Goal: Information Seeking & Learning: Learn about a topic

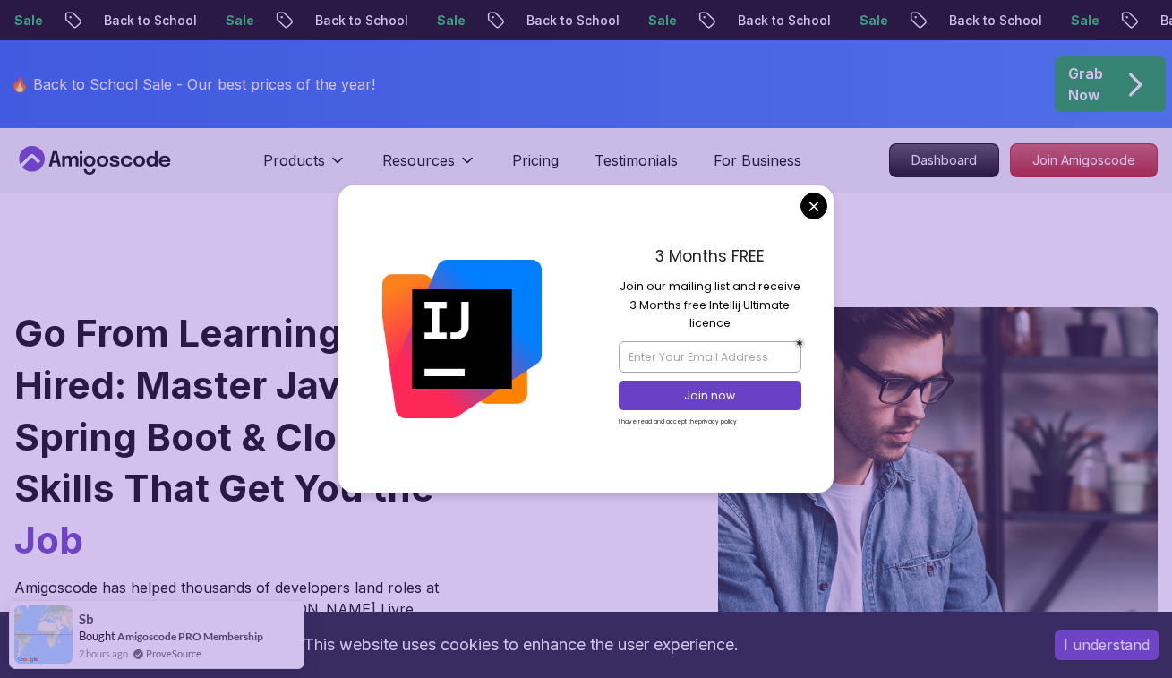
click at [800, 214] on div "3 Months FREE Join our mailing list and receive 3 Months free Intellij Ultimate…" at bounding box center [710, 338] width 248 height 306
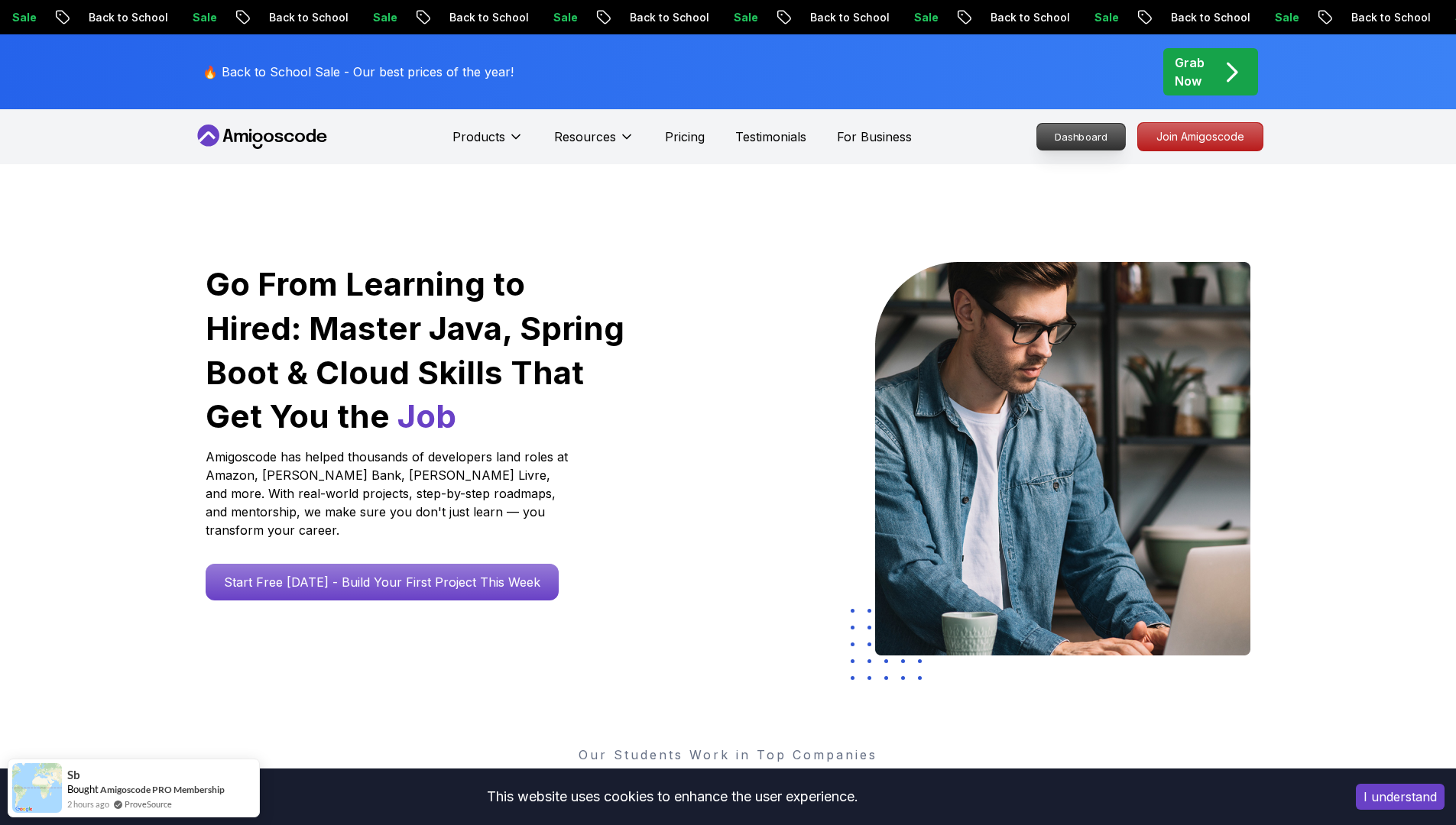
click at [999, 129] on p "Dashboard" at bounding box center [1080, 137] width 88 height 26
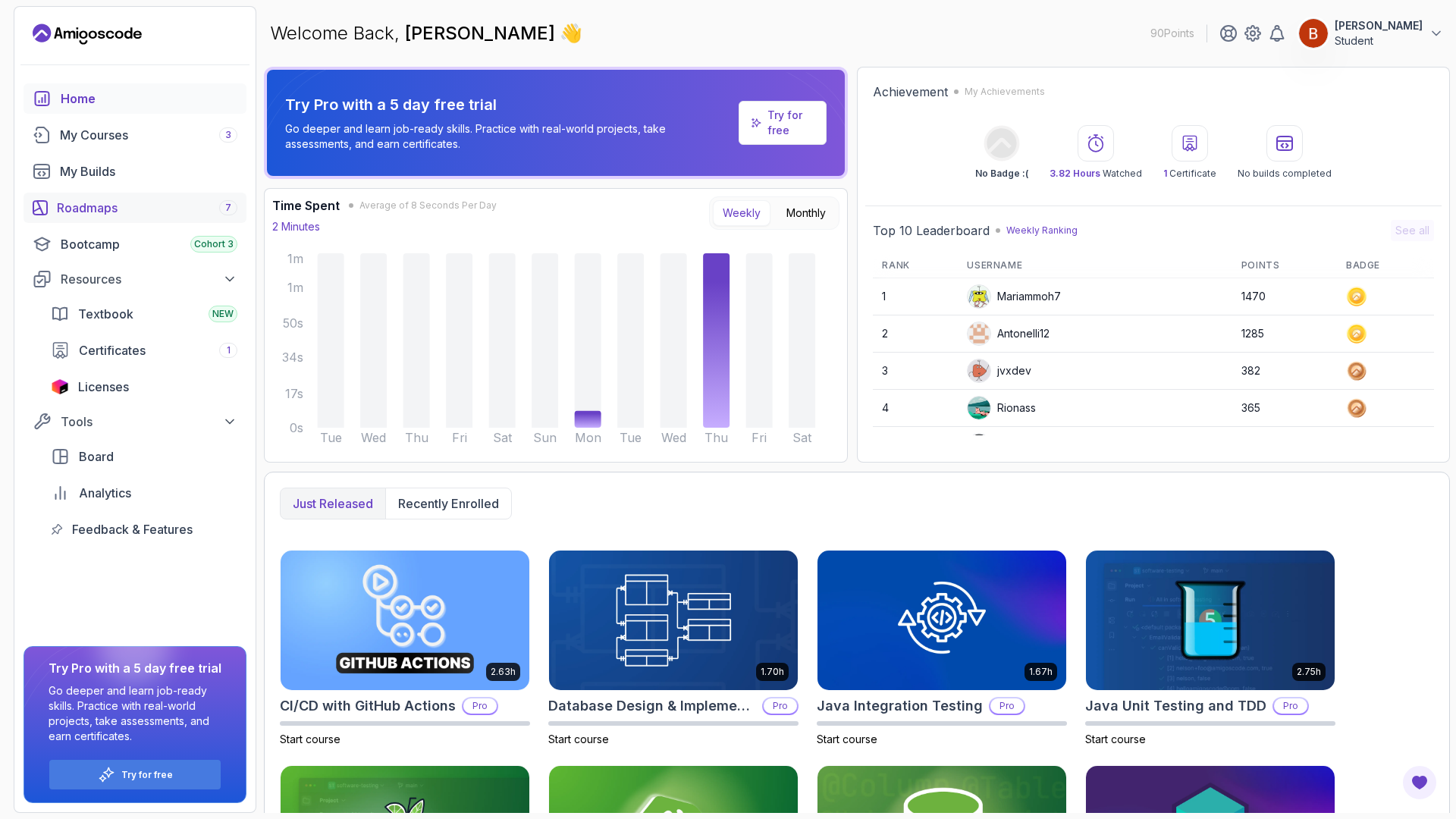
click at [194, 209] on div "Roadmaps 7" at bounding box center [147, 208] width 180 height 18
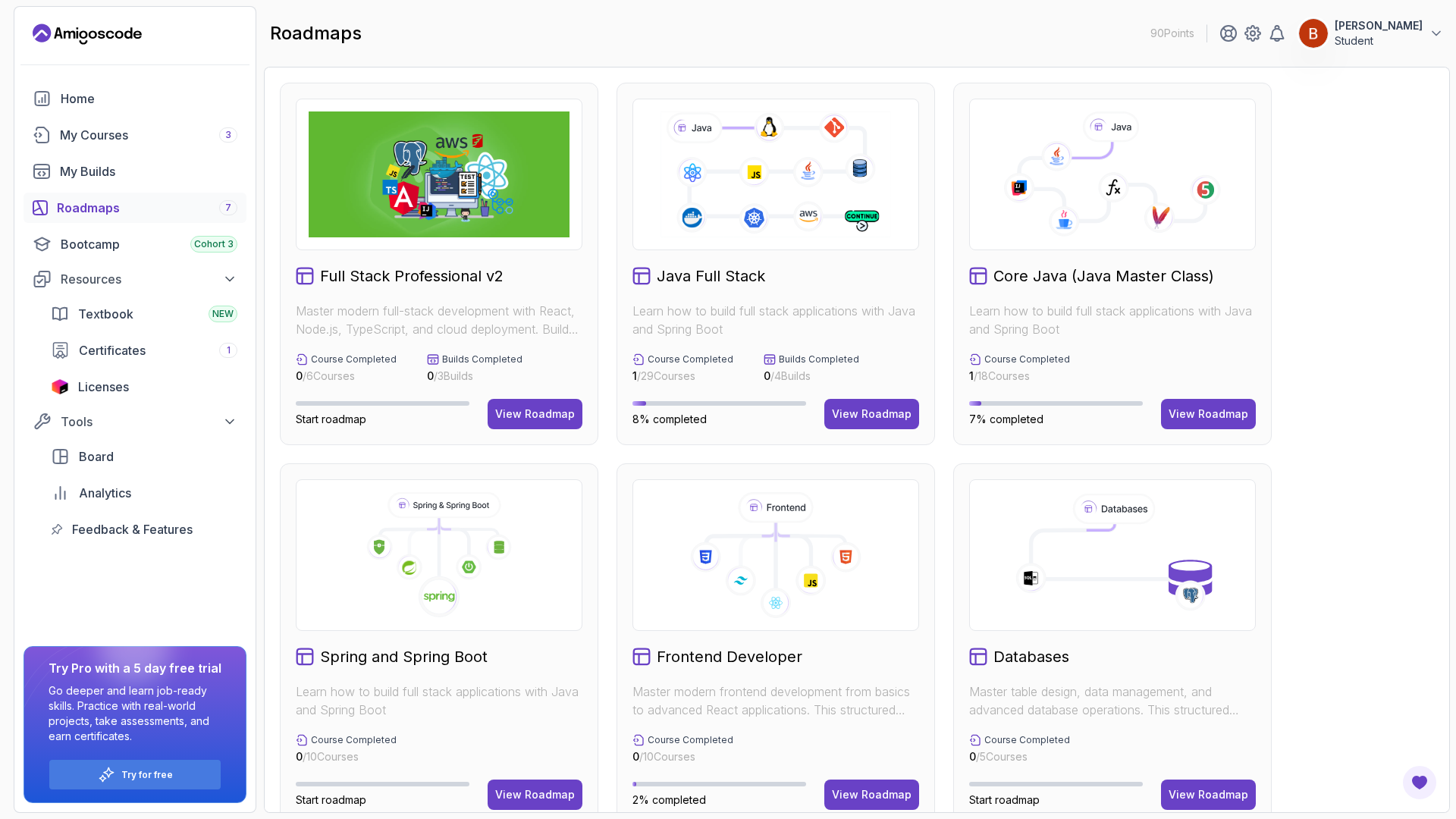
scroll to position [31, 0]
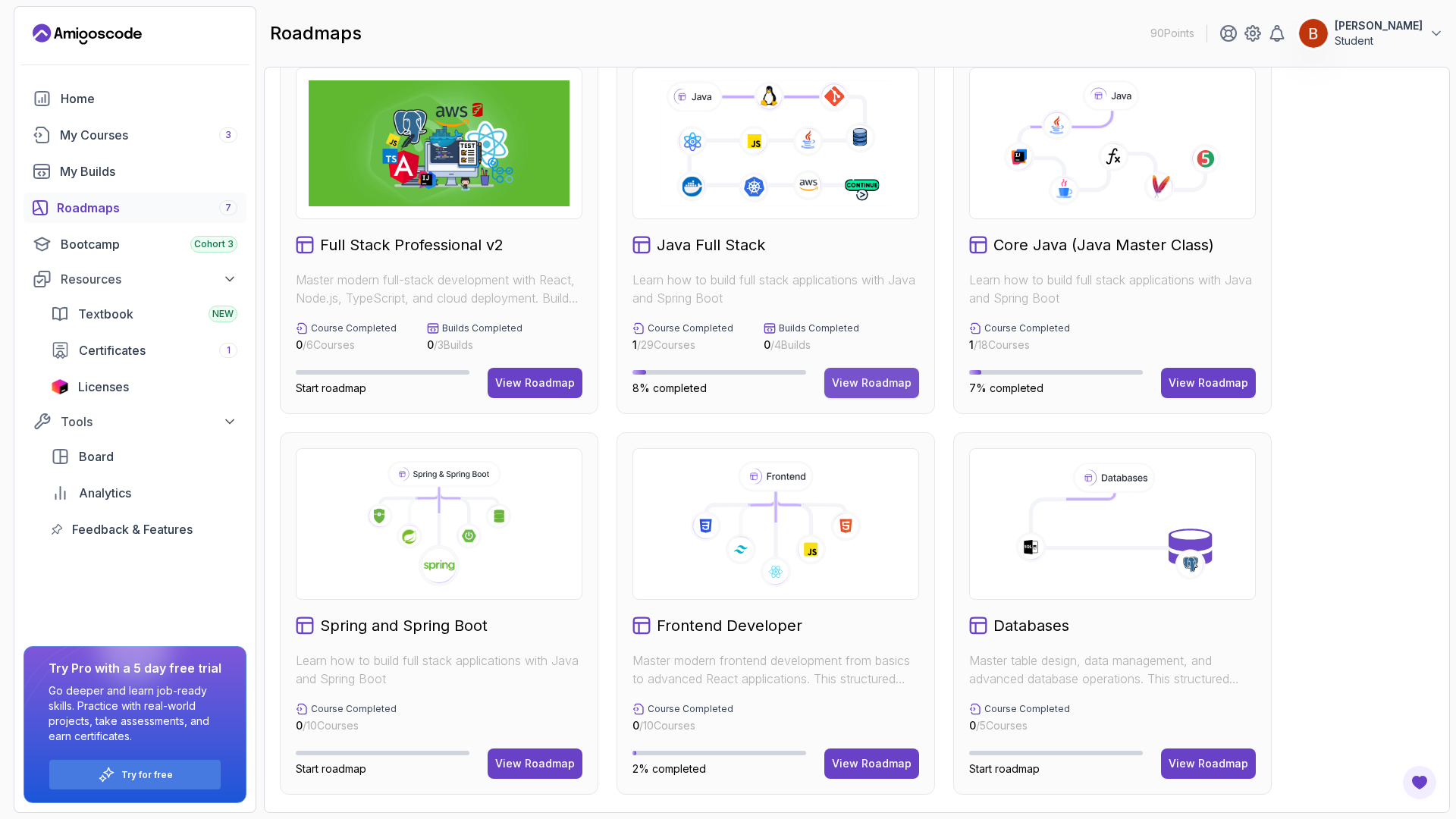
click at [875, 376] on div "View Roadmap" at bounding box center [872, 383] width 80 height 15
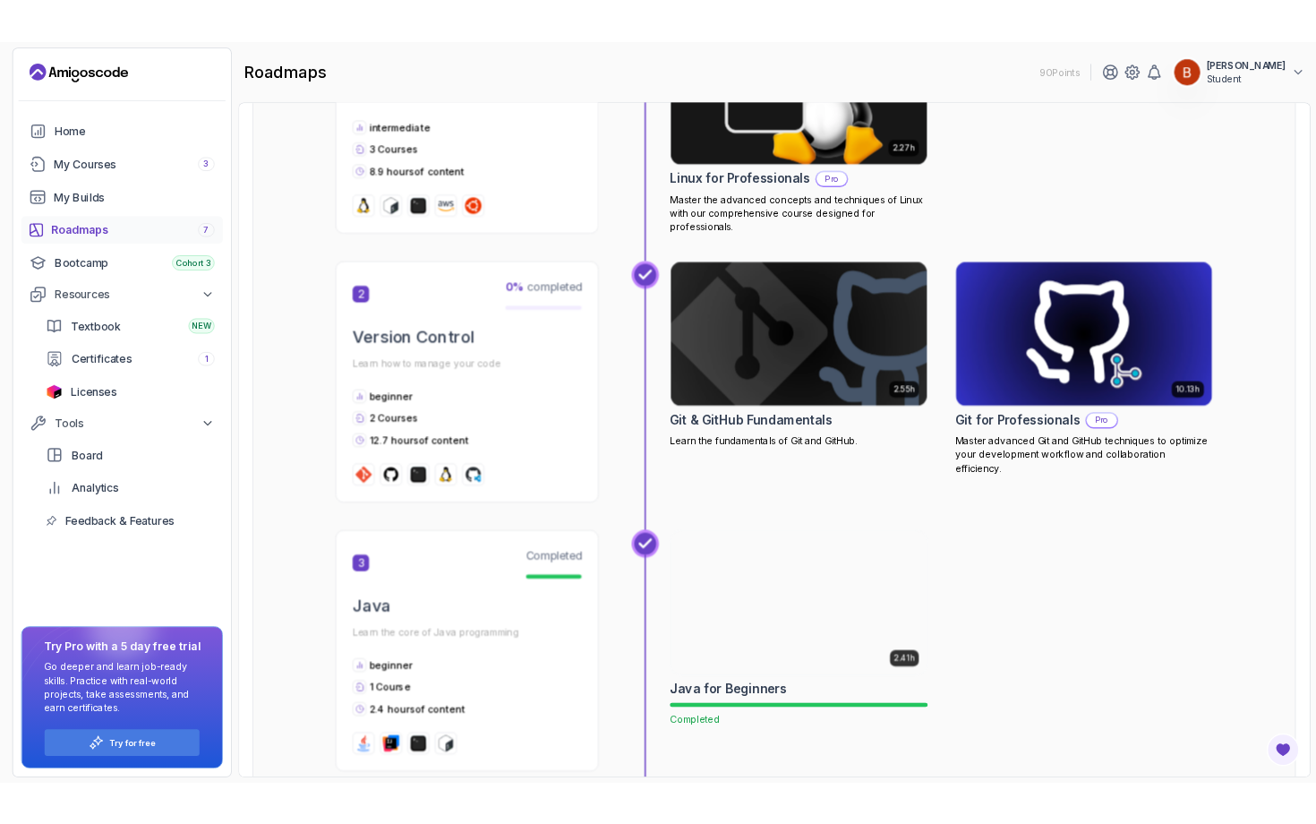
scroll to position [935, 0]
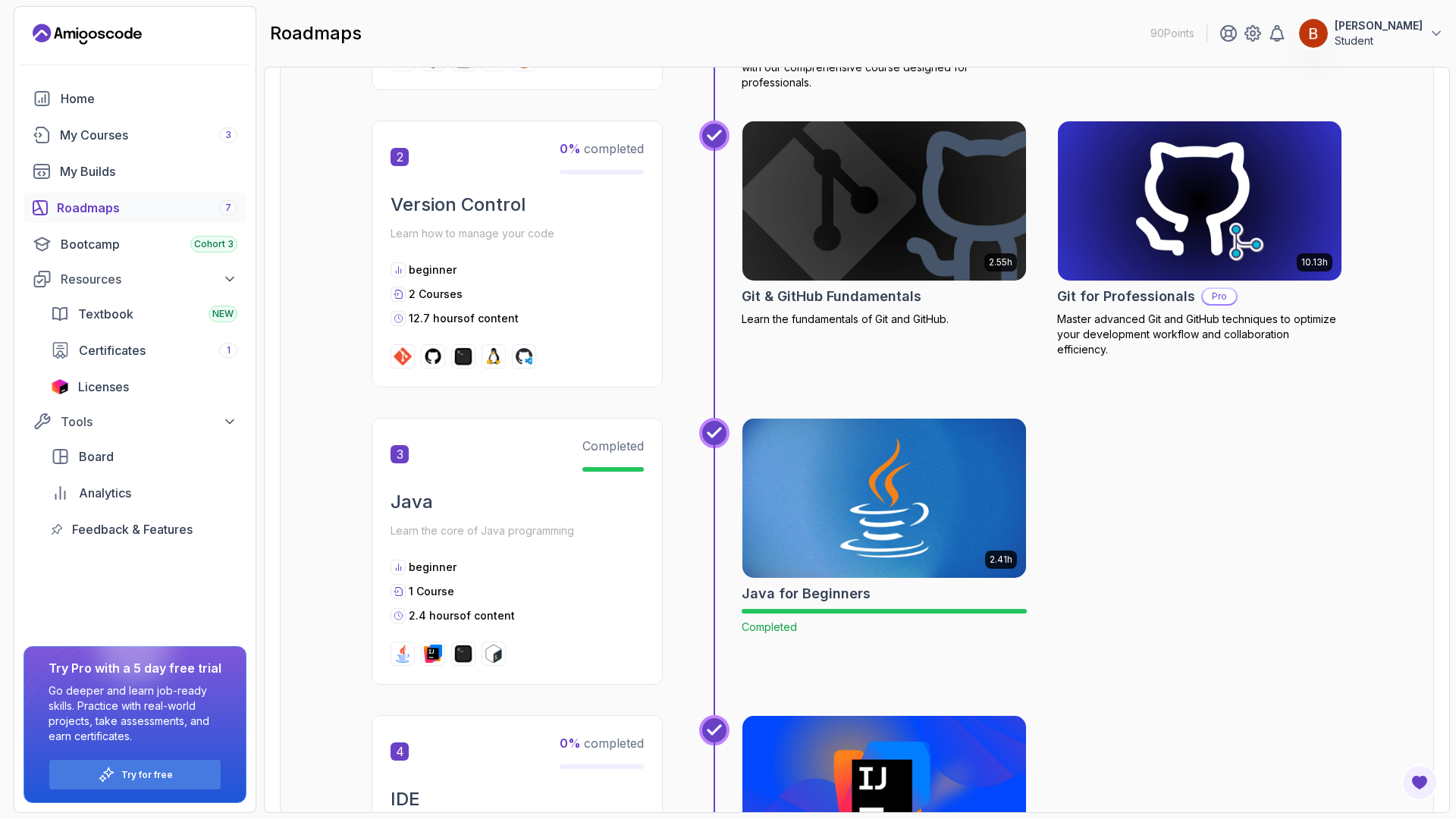
click at [823, 523] on img at bounding box center [884, 498] width 298 height 167
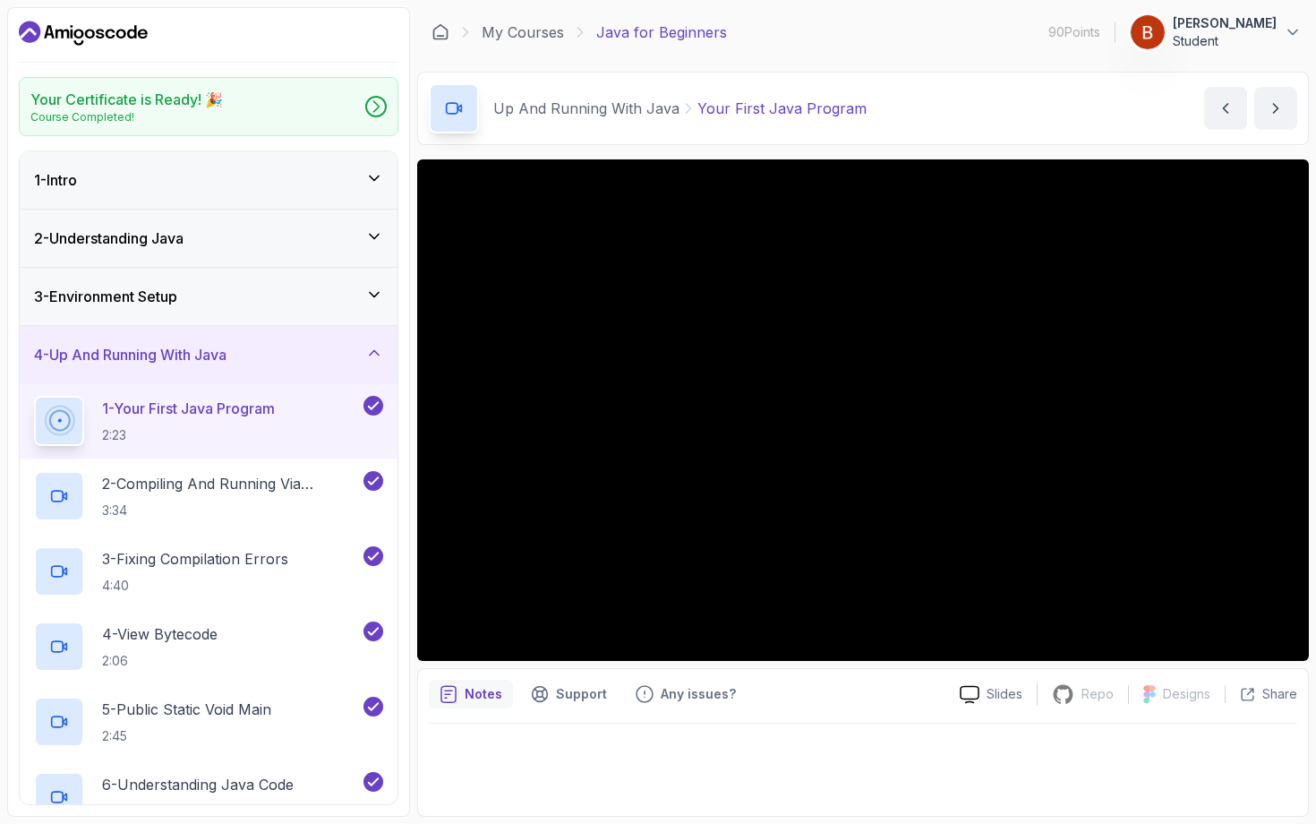
click at [312, 244] on div "2 - Understanding Java" at bounding box center [208, 237] width 349 height 21
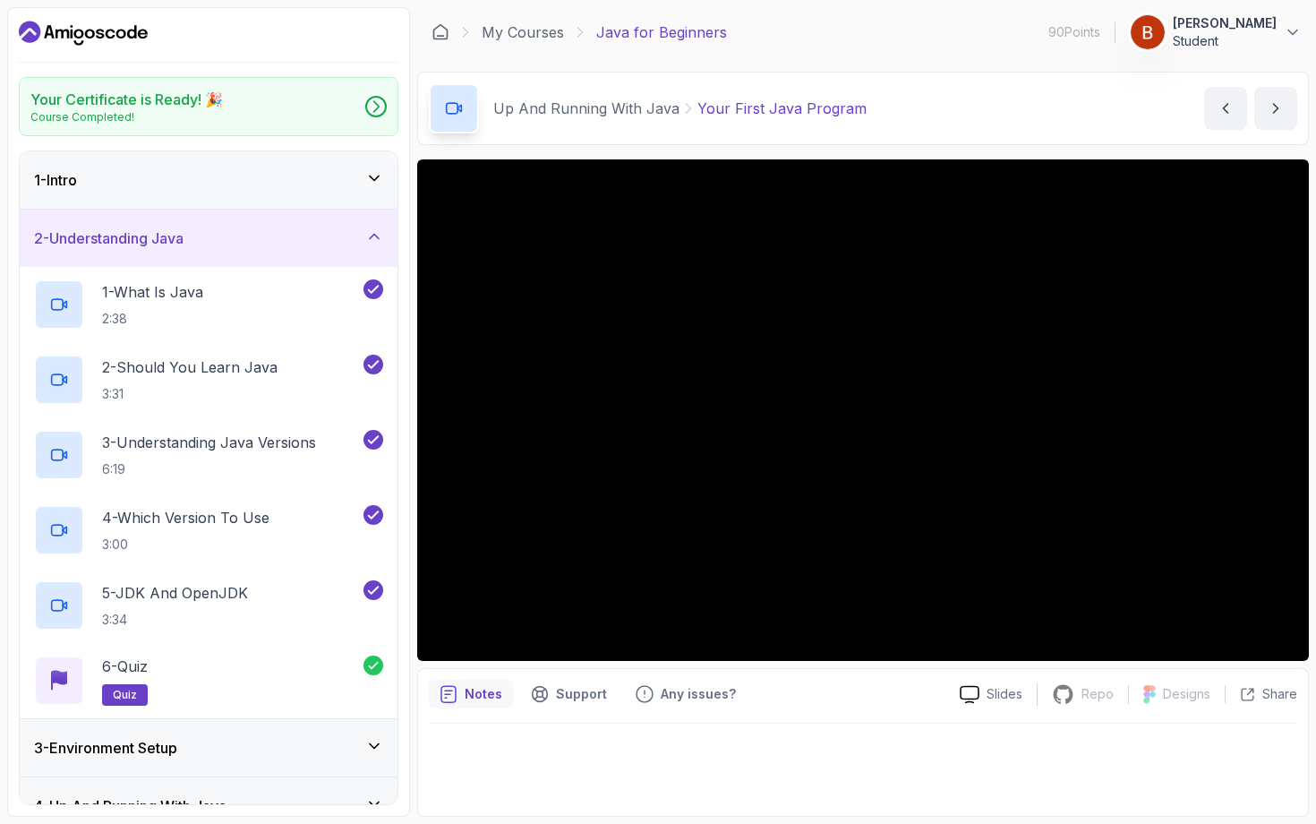
click at [266, 222] on div "2 - Understanding Java" at bounding box center [209, 238] width 378 height 57
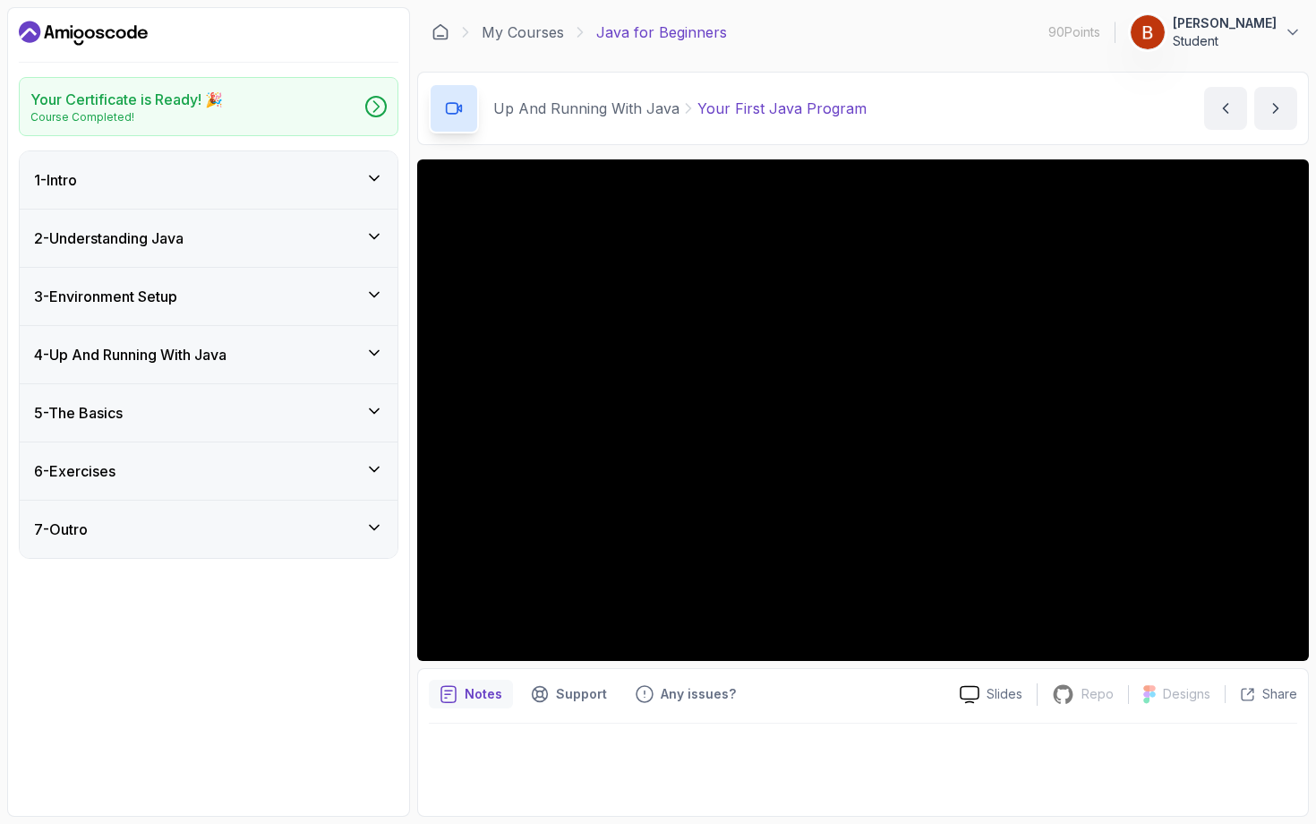
click at [214, 298] on div "3 - Environment Setup" at bounding box center [208, 296] width 349 height 21
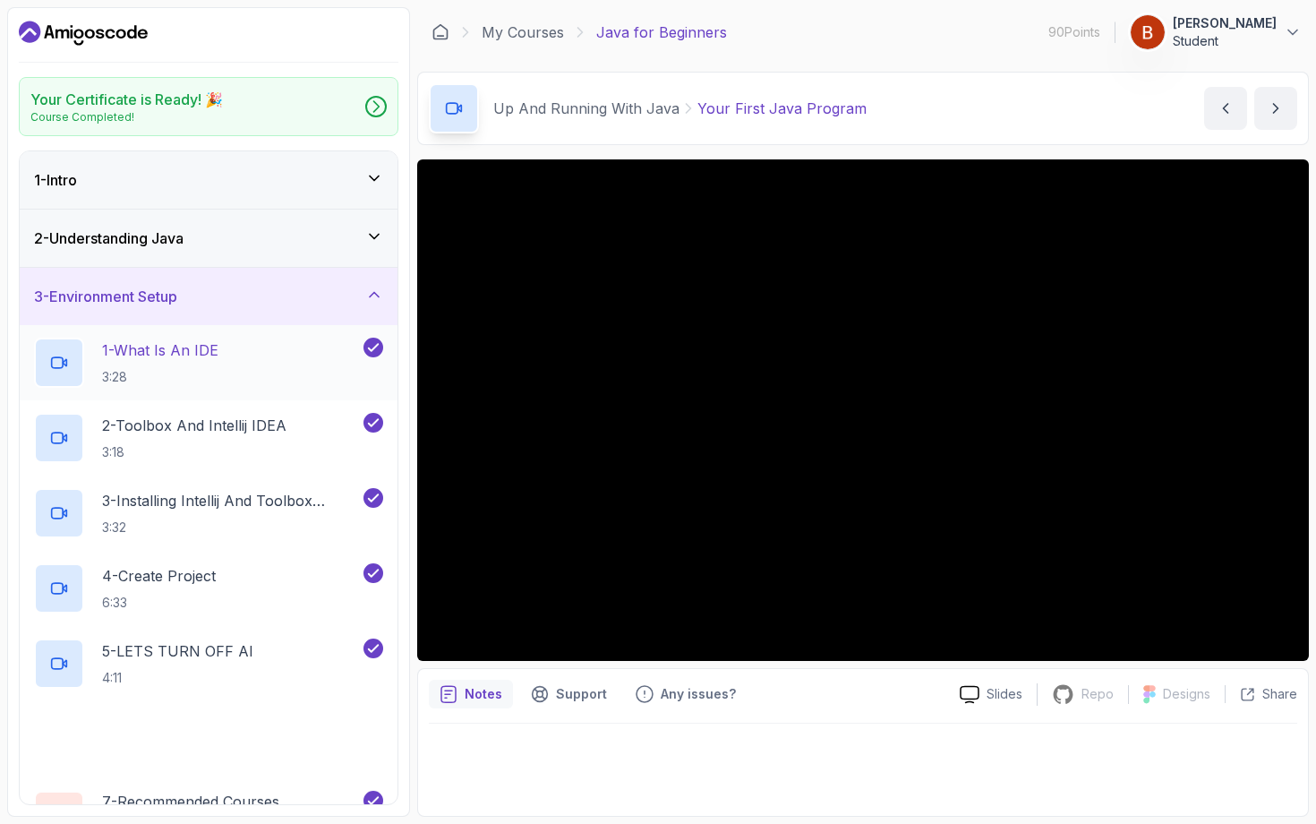
click at [209, 352] on p "1 - What Is An IDE" at bounding box center [160, 349] width 116 height 21
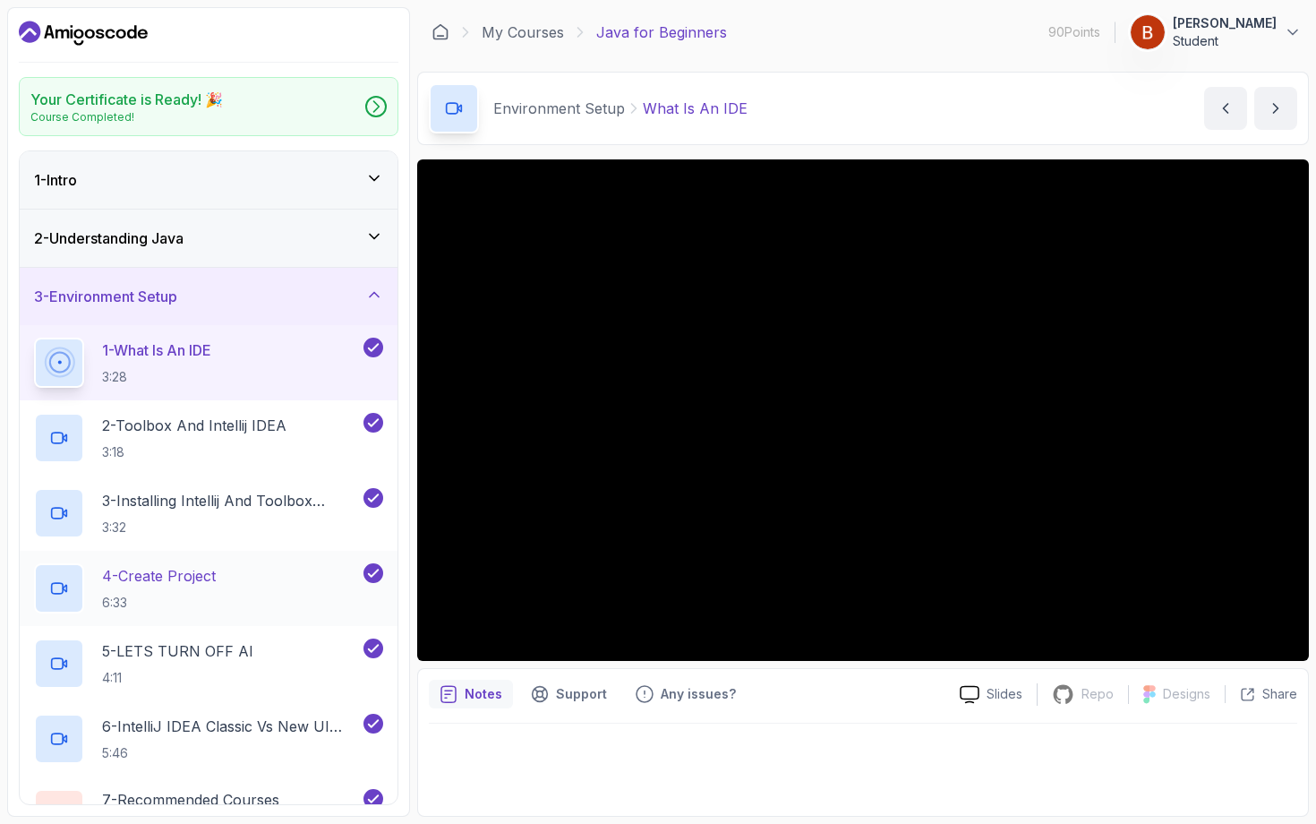
click at [201, 571] on p "4 - Create Project" at bounding box center [159, 575] width 114 height 21
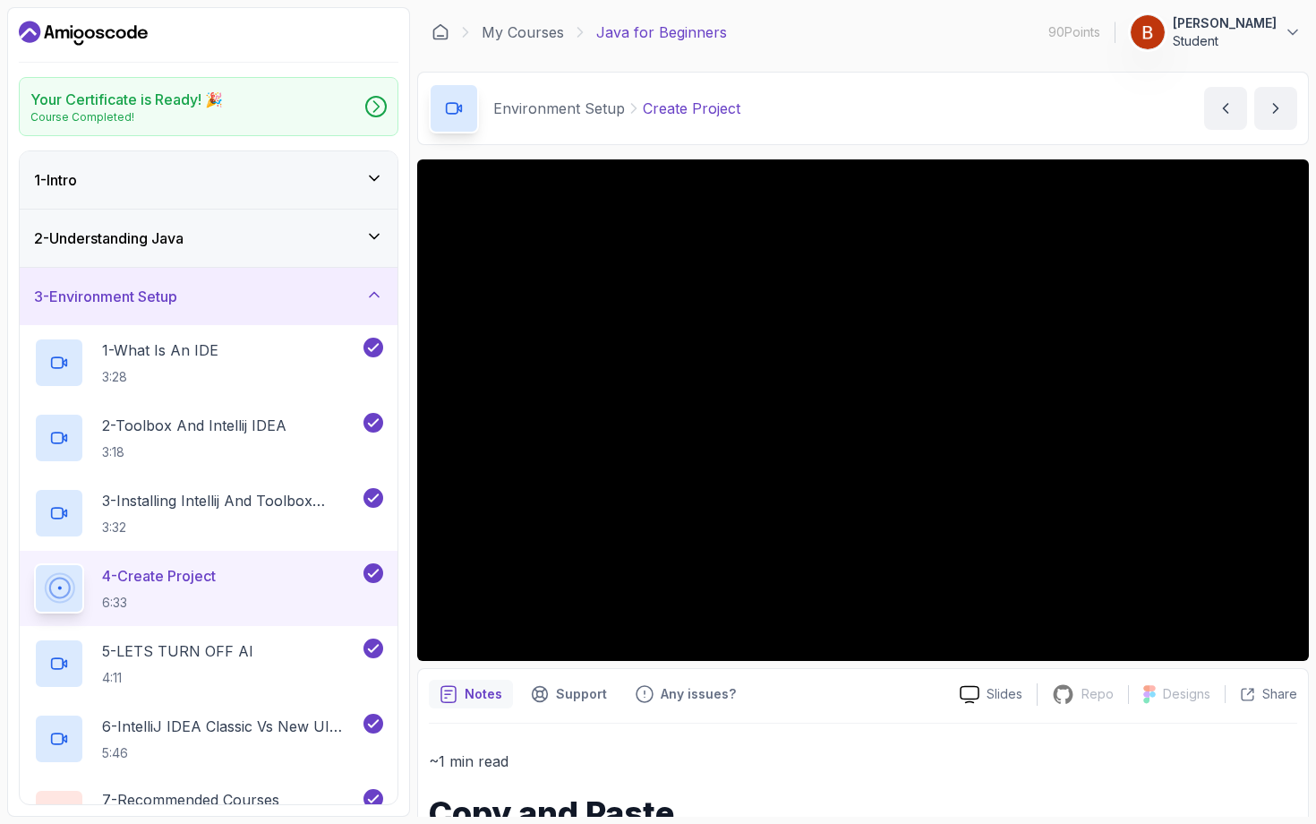
click at [342, 553] on div "4 - Create Project 6:33" at bounding box center [209, 588] width 378 height 75
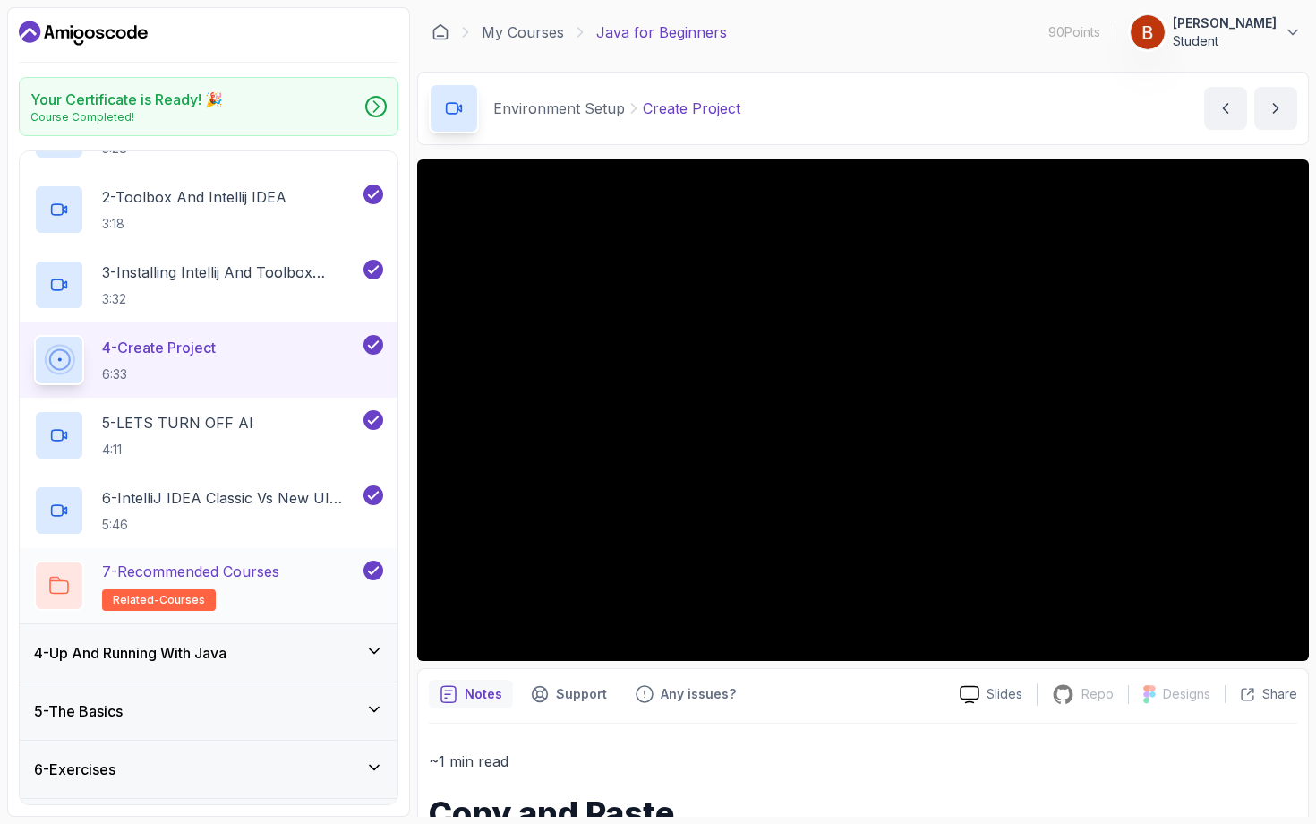
scroll to position [280, 0]
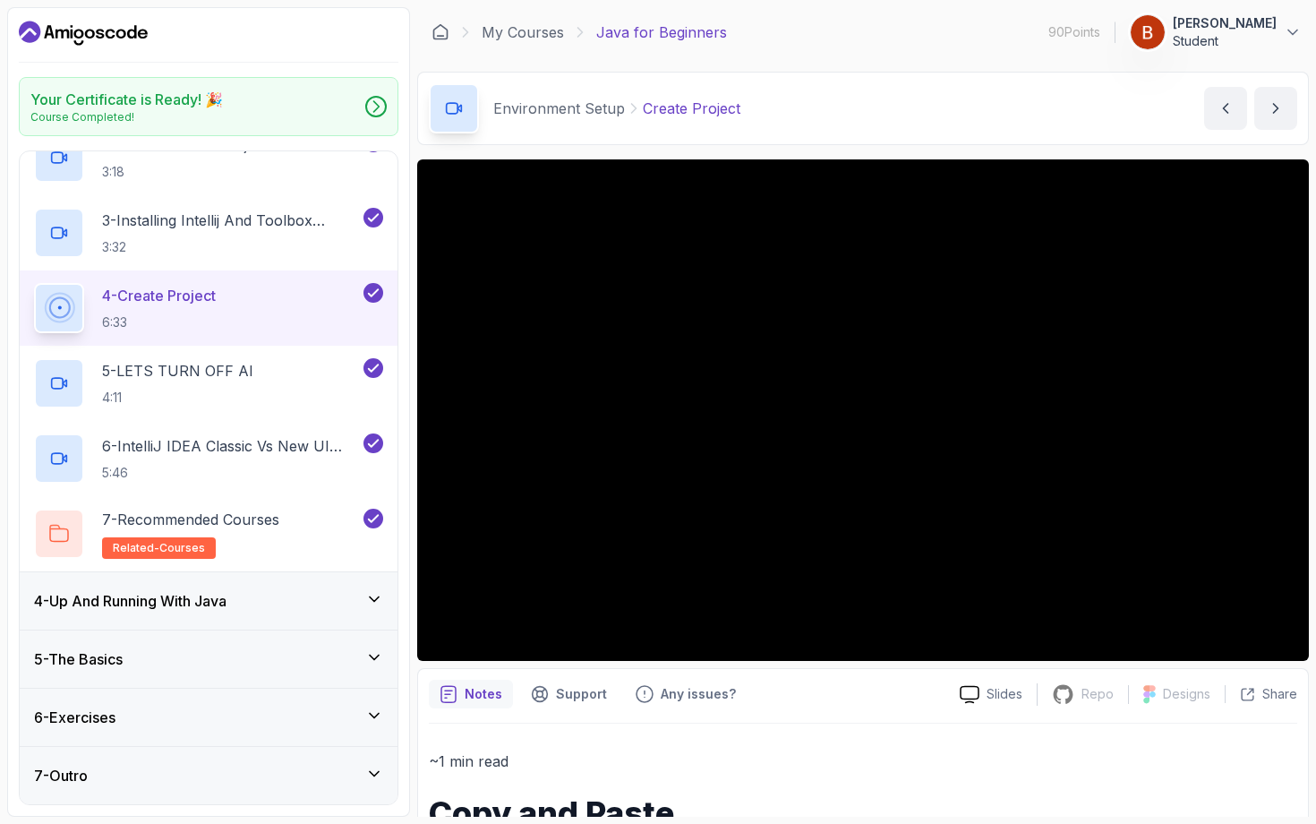
click at [265, 609] on div "4 - Up And Running With Java" at bounding box center [208, 600] width 349 height 21
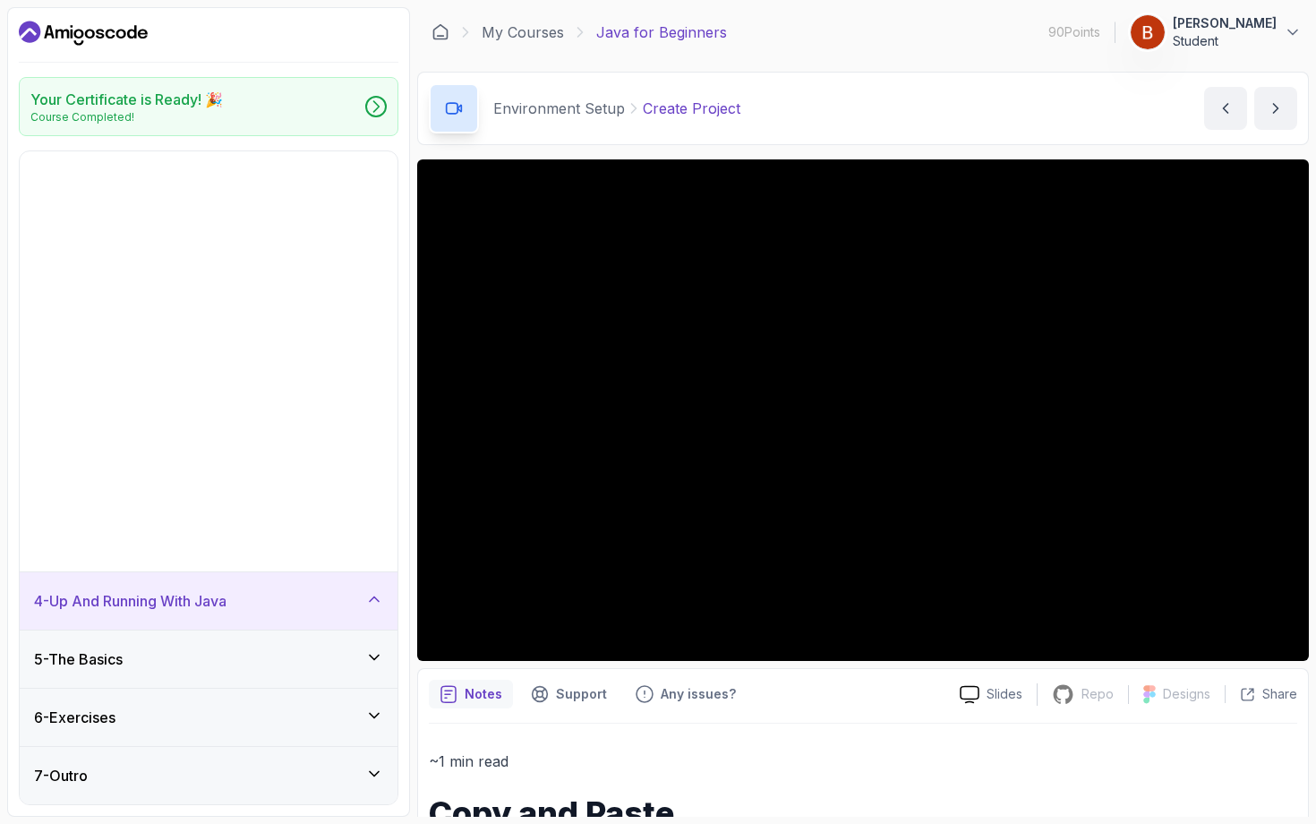
scroll to position [0, 0]
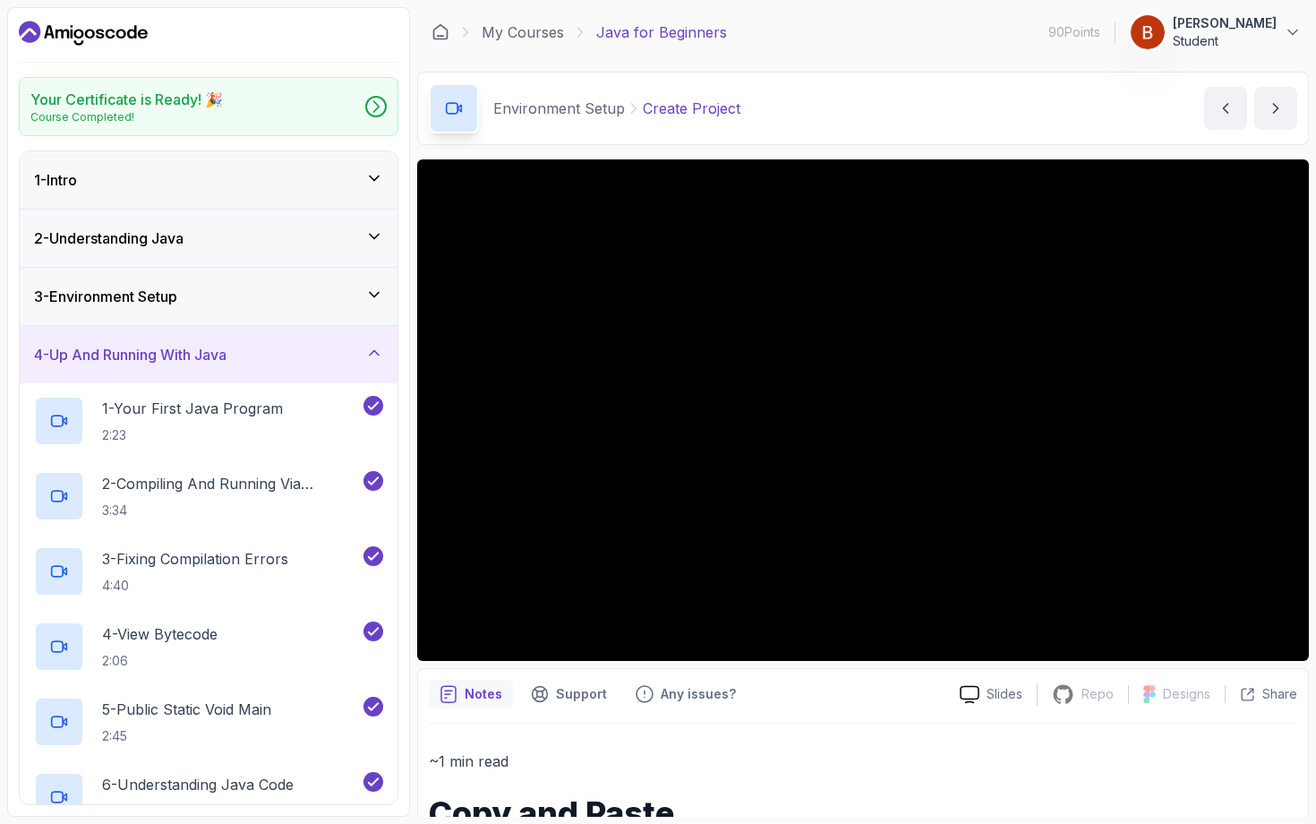
click at [272, 370] on div "4 - Up And Running With Java" at bounding box center [209, 354] width 378 height 57
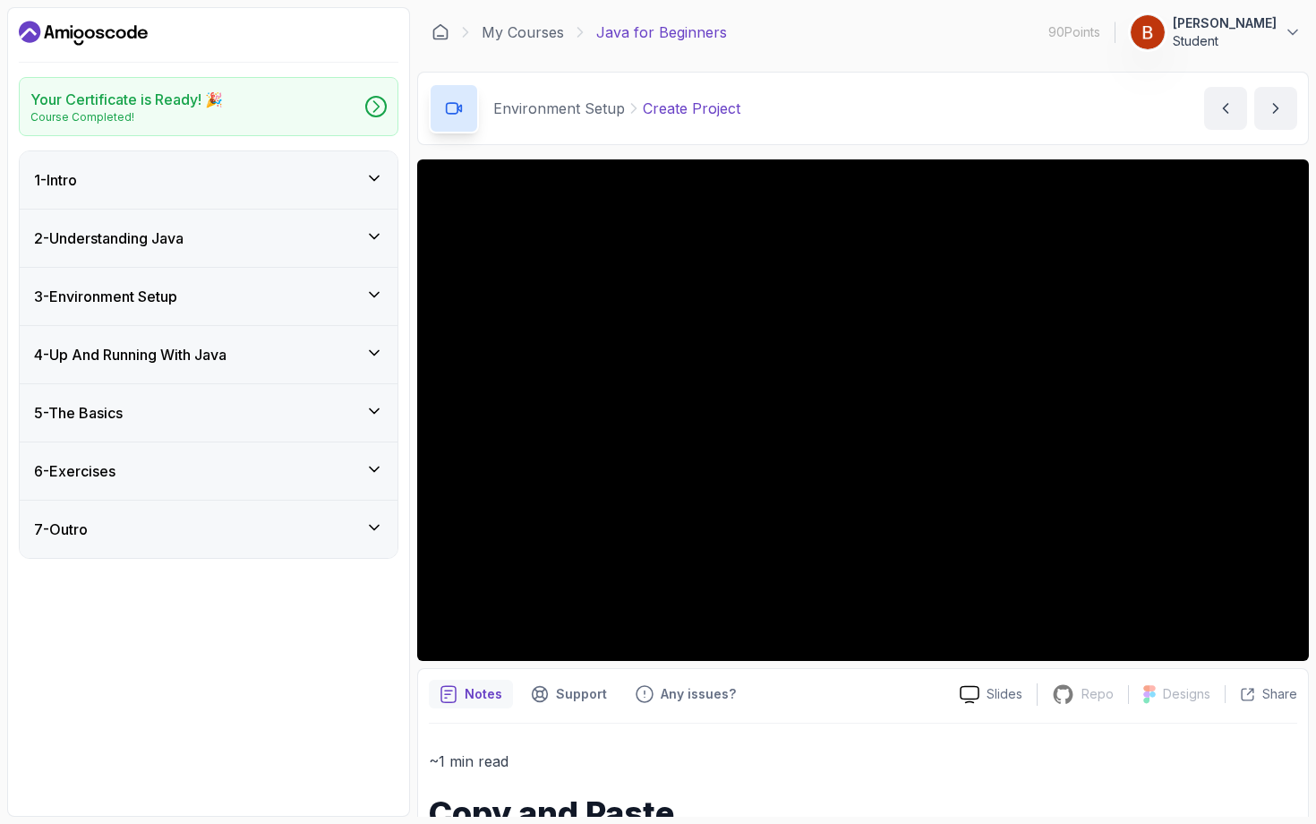
click at [272, 370] on div "4 - Up And Running With Java" at bounding box center [209, 354] width 378 height 57
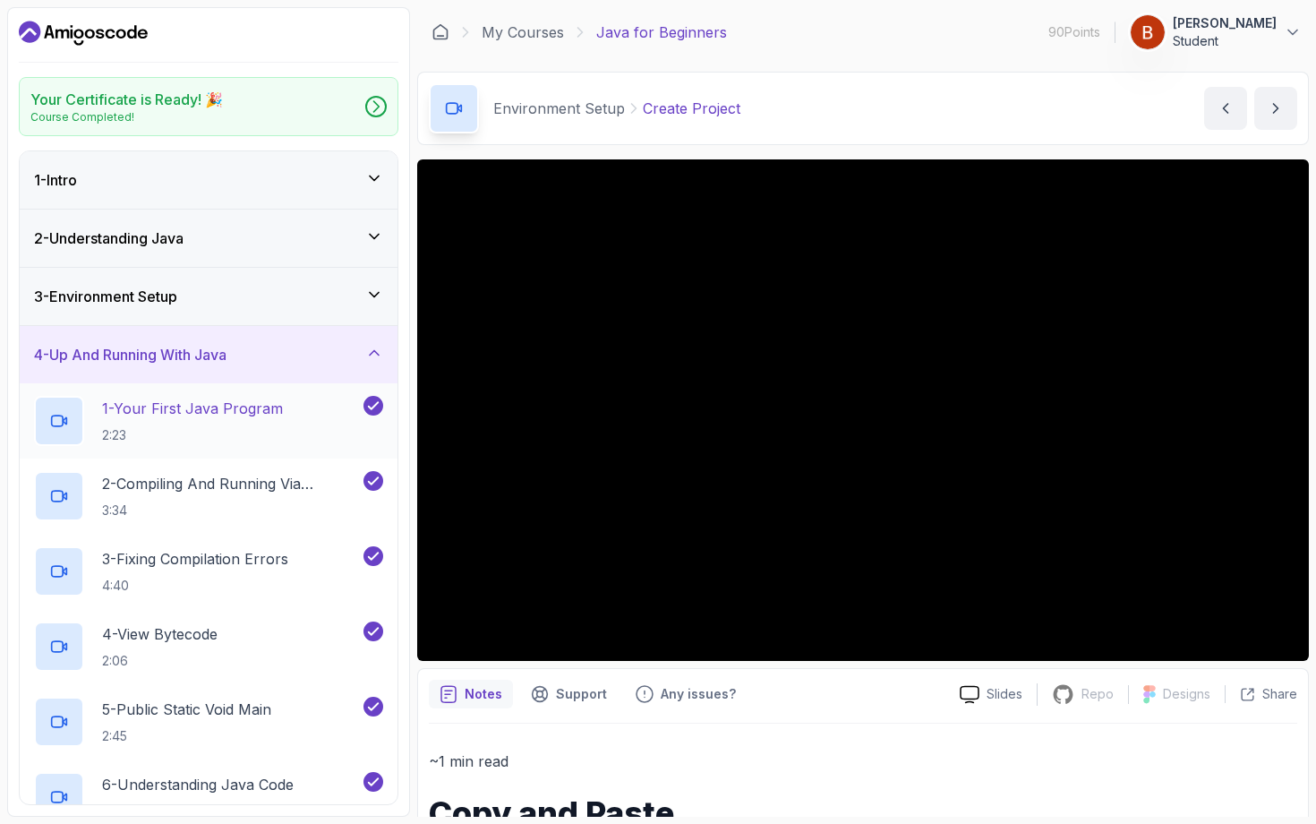
click at [262, 412] on p "1 - Your First Java Program" at bounding box center [192, 408] width 181 height 21
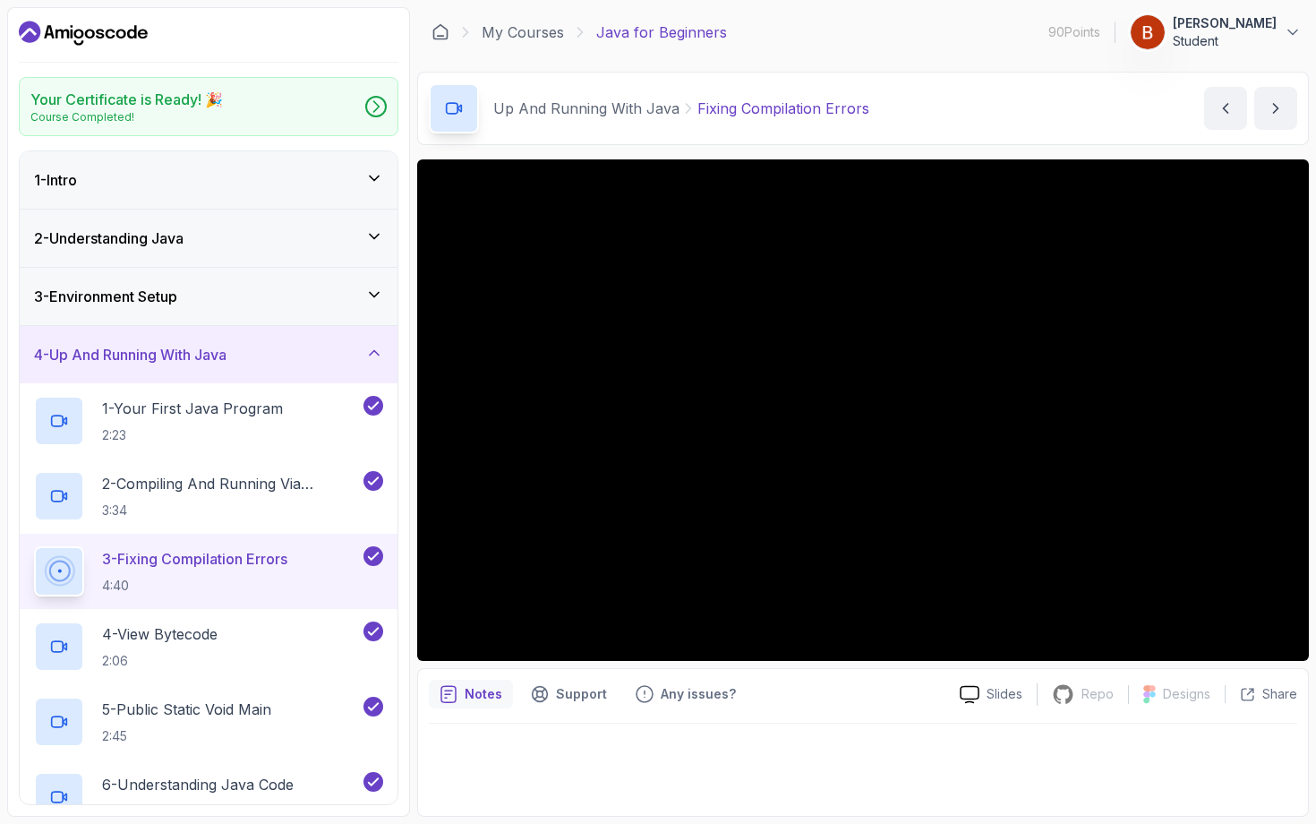
click at [300, 329] on div "4 - Up And Running With Java" at bounding box center [209, 354] width 378 height 57
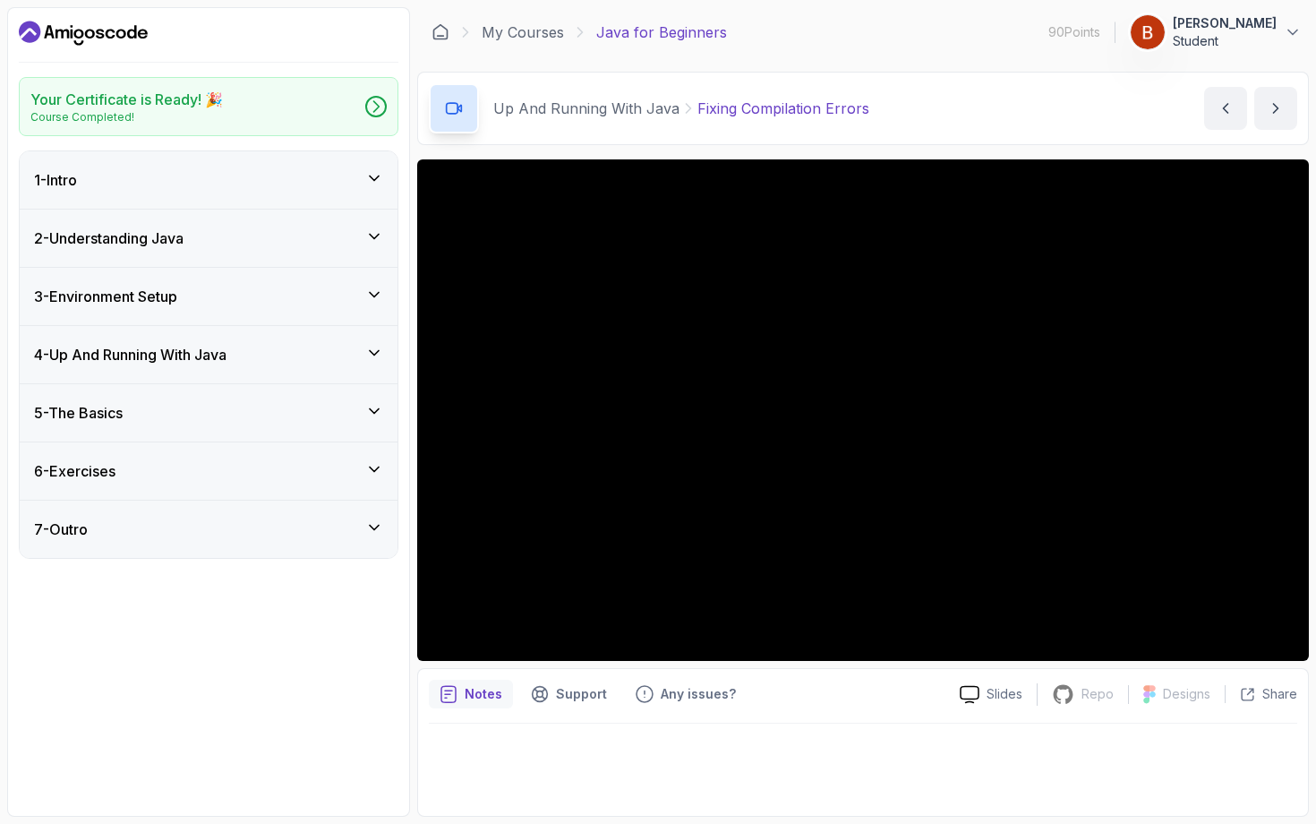
click at [164, 406] on div "5 - The Basics" at bounding box center [208, 412] width 349 height 21
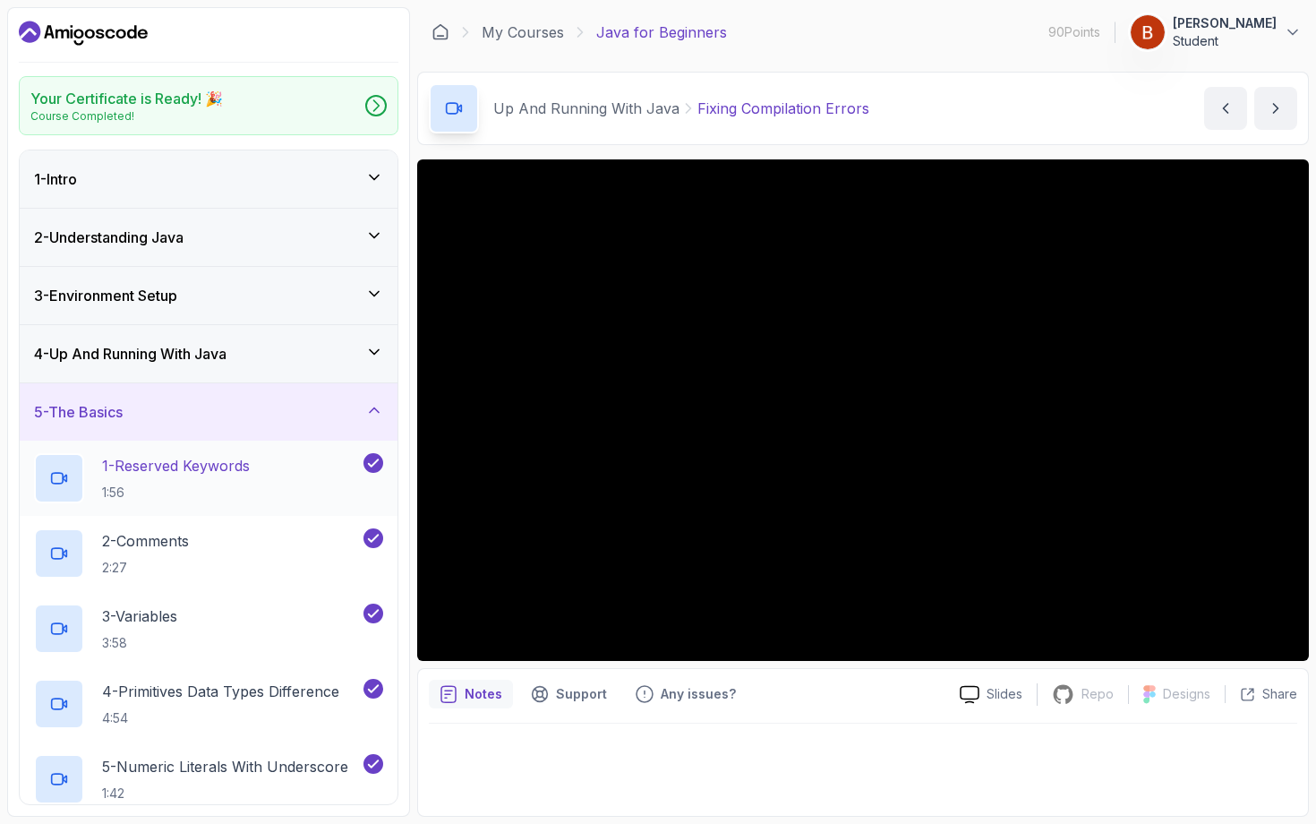
click at [179, 461] on p "1 - Reserved Keywords" at bounding box center [176, 465] width 148 height 21
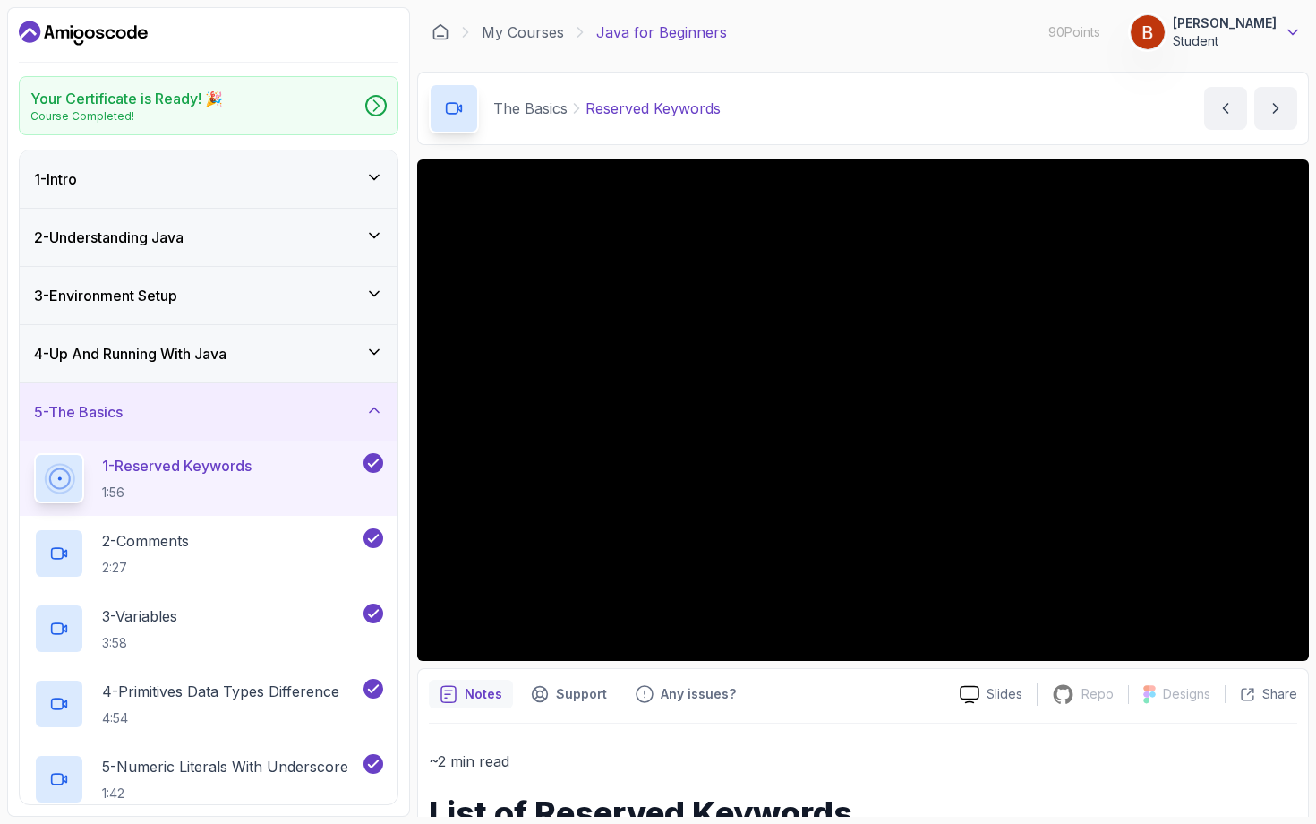
click at [1171, 31] on icon at bounding box center [1293, 32] width 18 height 18
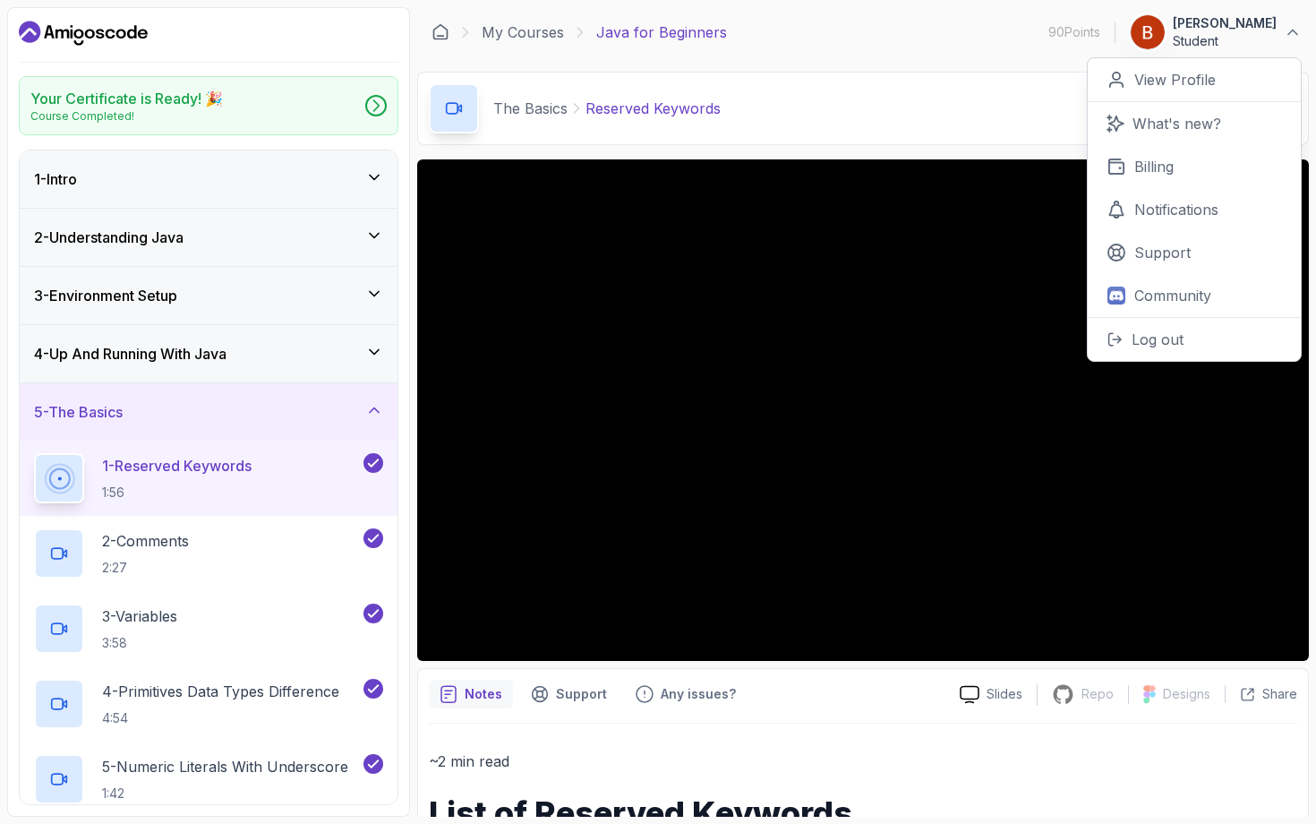
click at [1005, 94] on div "The Basics Reserved Keywords Reserved Keywords by [PERSON_NAME]" at bounding box center [863, 108] width 892 height 73
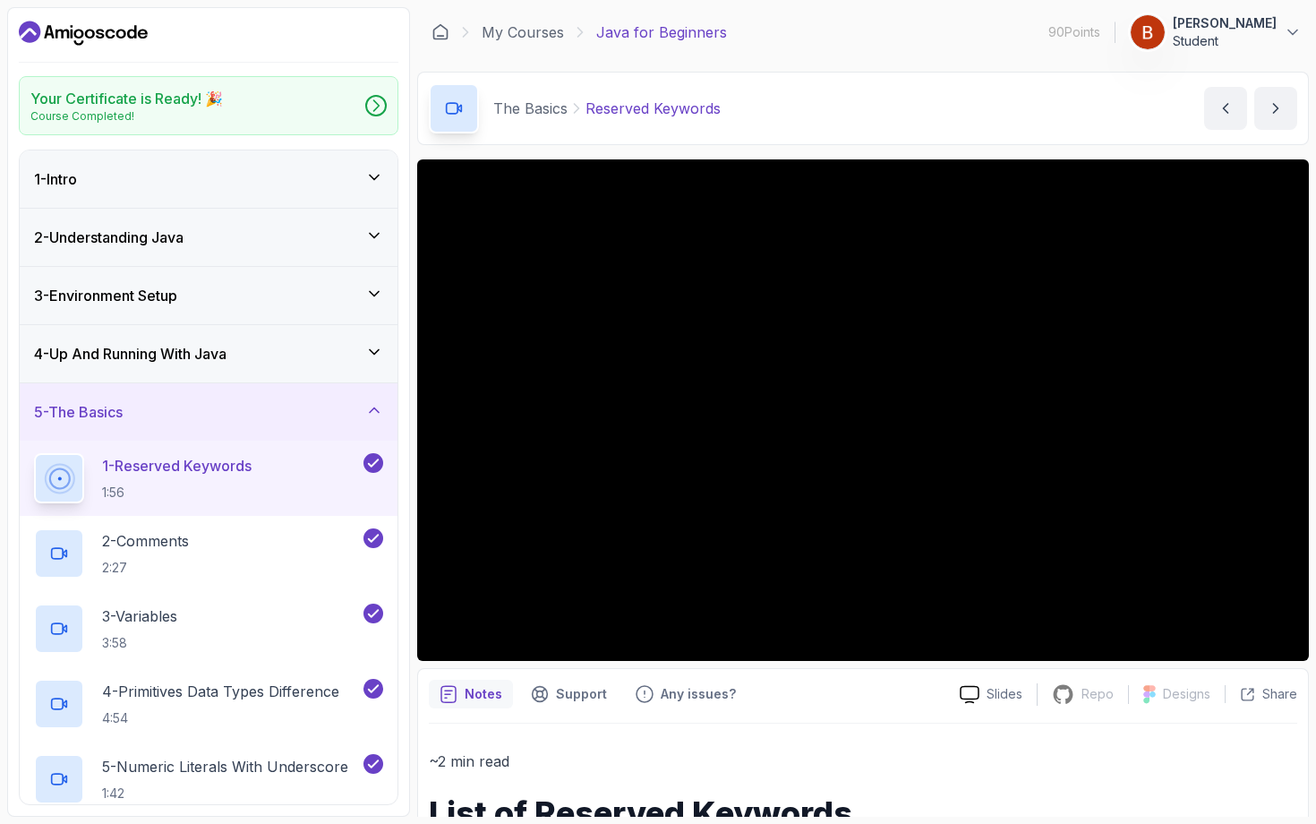
click at [1171, 26] on button "[PERSON_NAME] Student" at bounding box center [1216, 32] width 172 height 36
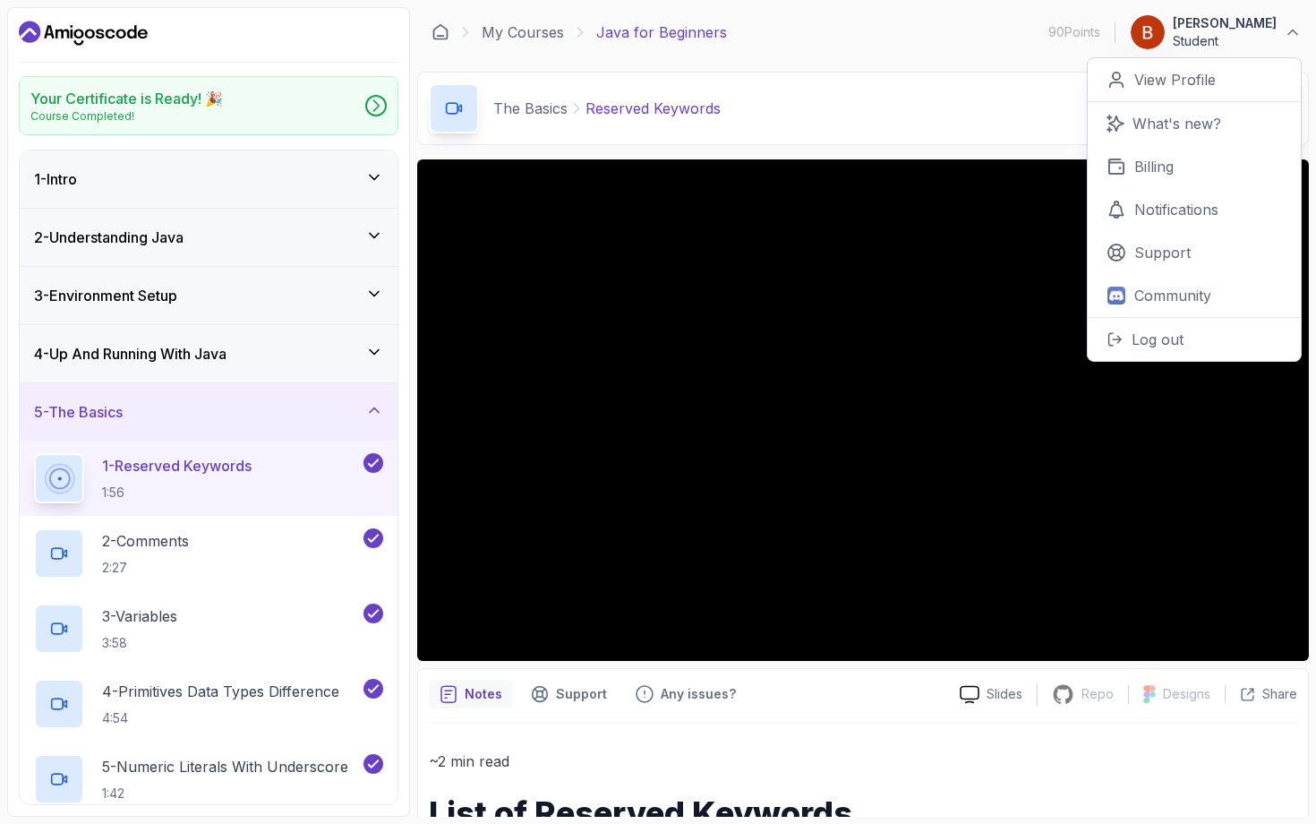
click at [1171, 26] on button "[PERSON_NAME] Student" at bounding box center [1216, 32] width 172 height 36
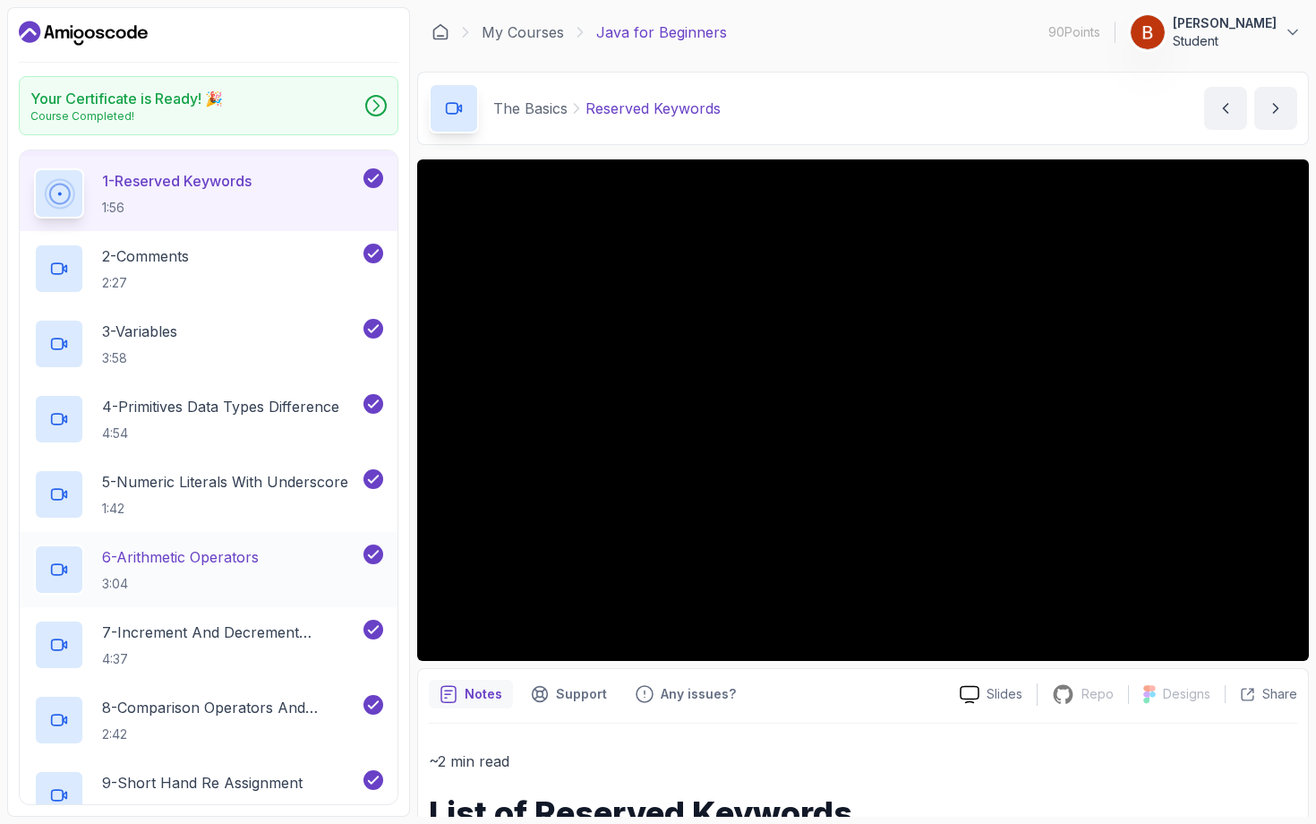
scroll to position [311, 0]
